Goal: Information Seeking & Learning: Understand process/instructions

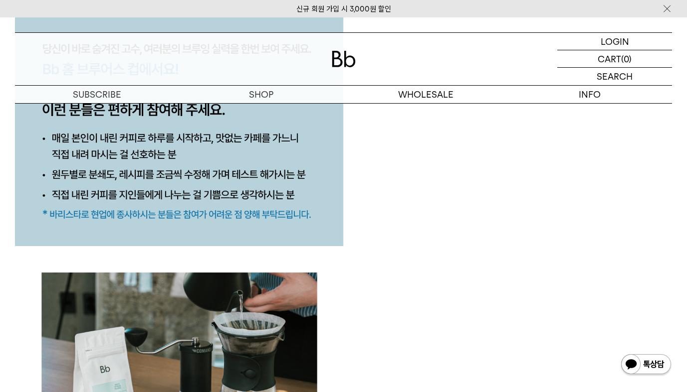
scroll to position [1173, 0]
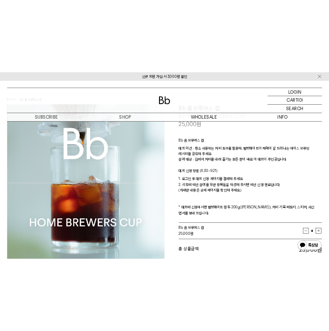
scroll to position [57, 0]
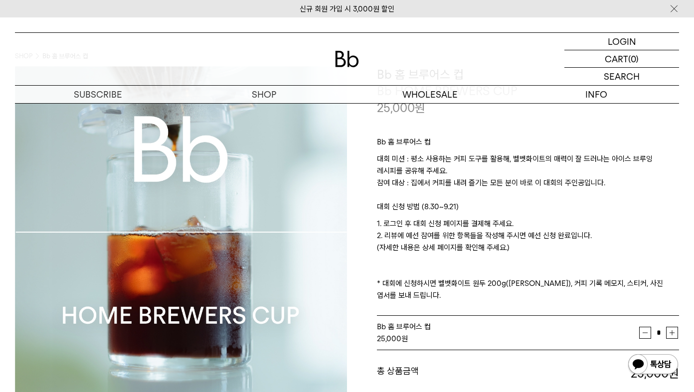
click at [449, 227] on p "1. 로그인 후 대회 신청 페이지를 결제해 주세요. 2. 리뷰에 예선 참여를 위한 항목들을 작성해 주시면 예선 신청 완료입니다. (자세한 내용…" at bounding box center [528, 260] width 302 height 84
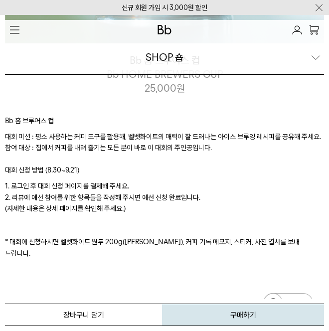
scroll to position [383, 0]
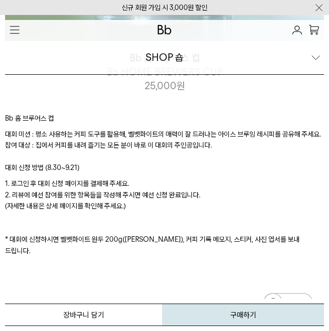
drag, startPoint x: 6, startPoint y: 132, endPoint x: 239, endPoint y: 154, distance: 233.4
click at [239, 154] on p "대회 미션 : 평소 사용하는 커피 도구를 활용해, 벨벳화이트의 매력이 잘 드러나는 아이스 브루잉 레시피를 공유해 주세요. 참여 대상 : 집에서…" at bounding box center [164, 145] width 319 height 33
copy p "대회 미션 : 평소 사용하는 커피 도구를 활용해, 벨벳화이트의 매력이 잘 드러나는 아이스 브루잉 레시피를 공유해 주세요. 참여 대상 : 집에서…"
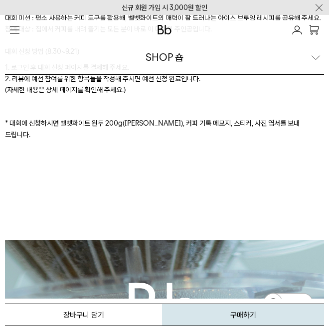
scroll to position [467, 0]
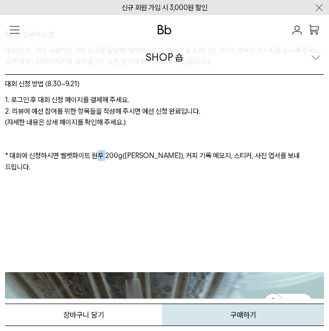
drag, startPoint x: 93, startPoint y: 167, endPoint x: 104, endPoint y: 169, distance: 11.1
click at [104, 169] on p "1. 로그인 후 대회 신청 페이지를 결제해 주세요. 2. 리뷰에 예선 참여를 위한 항목들을 작성해 주시면 예선 신청 완료입니다. (자세한 내용…" at bounding box center [164, 133] width 319 height 78
drag, startPoint x: 65, startPoint y: 169, endPoint x: 177, endPoint y: 165, distance: 112.3
click at [177, 165] on p "1. 로그인 후 대회 신청 페이지를 결제해 주세요. 2. 리뷰에 예선 참여를 위한 항목들을 작성해 주시면 예선 신청 완료입니다. (자세한 내용…" at bounding box center [164, 133] width 319 height 78
click at [110, 147] on p "1. 로그인 후 대회 신청 페이지를 결제해 주세요. 2. 리뷰에 예선 참여를 위한 항목들을 작성해 주시면 예선 신청 완료입니다. (자세한 내용…" at bounding box center [164, 133] width 319 height 78
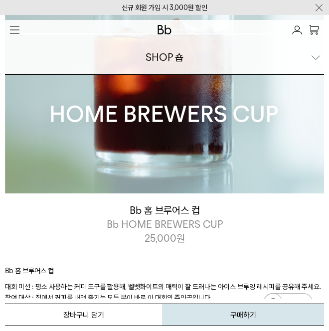
scroll to position [371, 0]
